Goal: Information Seeking & Learning: Learn about a topic

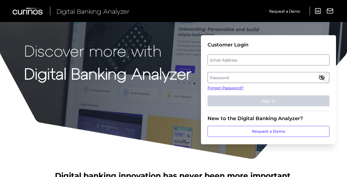
click at [227, 53] on fieldset "Customer Login Email Address Password Forgot Password? Sign In" at bounding box center [268, 76] width 122 height 69
click at [227, 62] on label "Email Address" at bounding box center [268, 60] width 121 height 10
click at [227, 62] on input "email" at bounding box center [268, 59] width 122 height 11
type input "[EMAIL_ADDRESS][DOMAIN_NAME]"
click at [230, 71] on fieldset "Customer Login Email Address [EMAIL_ADDRESS][DOMAIN_NAME] Password Forgot Passw…" at bounding box center [268, 76] width 122 height 69
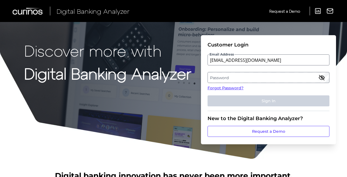
click at [227, 78] on label "Password" at bounding box center [268, 77] width 121 height 10
click at [132, 76] on strong "Digital Banking Analyzer" at bounding box center [107, 73] width 167 height 18
click at [242, 75] on label "Password" at bounding box center [268, 77] width 121 height 10
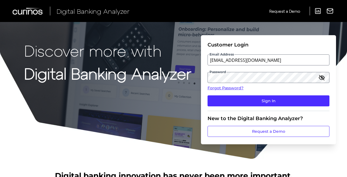
click at [245, 108] on fieldset "Customer Login Email Address [EMAIL_ADDRESS][DOMAIN_NAME] Password Forgot Passw…" at bounding box center [268, 76] width 122 height 69
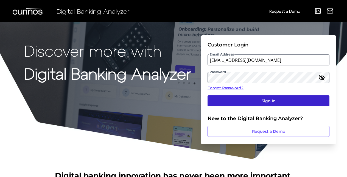
click at [243, 104] on button "Sign In" at bounding box center [268, 100] width 122 height 11
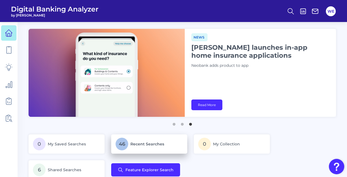
click at [135, 140] on p "46 Recent Searches" at bounding box center [148, 143] width 67 height 13
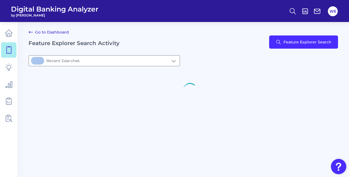
type input "46Recent Searches"
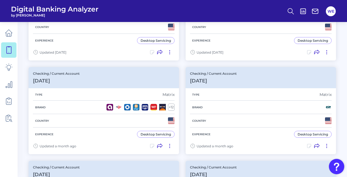
scroll to position [106, 0]
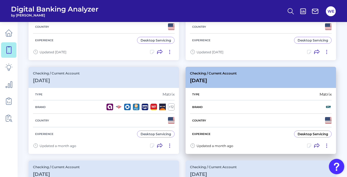
click at [220, 115] on div "Country" at bounding box center [261, 120] width 142 height 13
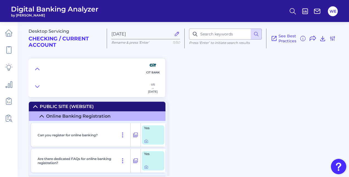
click at [42, 67] on div at bounding box center [85, 77] width 112 height 38
click at [32, 71] on div at bounding box center [85, 77] width 112 height 38
click at [37, 69] on icon at bounding box center [37, 68] width 4 height 5
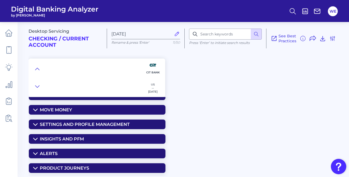
scroll to position [77, 0]
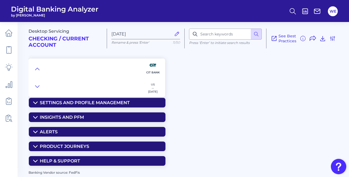
click at [73, 104] on div "Settings and Profile Management" at bounding box center [85, 102] width 90 height 5
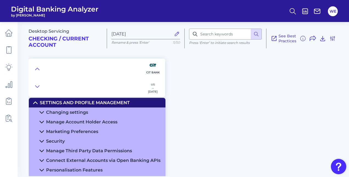
click at [65, 111] on div "Changing settings" at bounding box center [67, 111] width 42 height 5
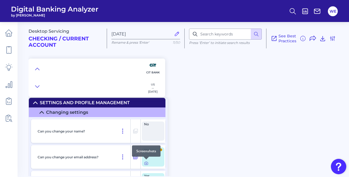
click at [148, 162] on icon at bounding box center [146, 163] width 3 height 3
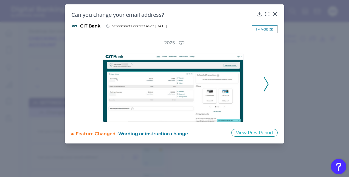
click at [265, 83] on icon at bounding box center [266, 84] width 5 height 15
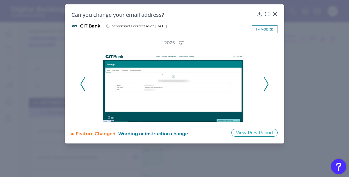
click at [265, 83] on icon at bounding box center [266, 84] width 5 height 15
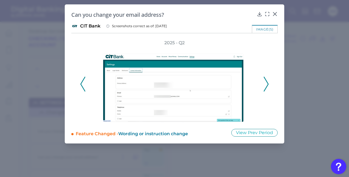
click at [85, 87] on button at bounding box center [82, 84] width 5 height 15
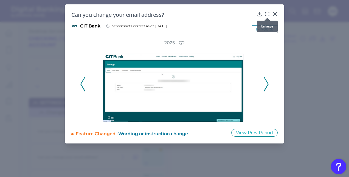
click at [267, 13] on icon at bounding box center [266, 13] width 5 height 5
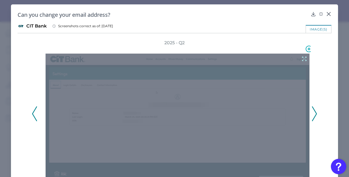
click at [302, 58] on icon at bounding box center [304, 59] width 4 height 4
